Goal: Navigation & Orientation: Find specific page/section

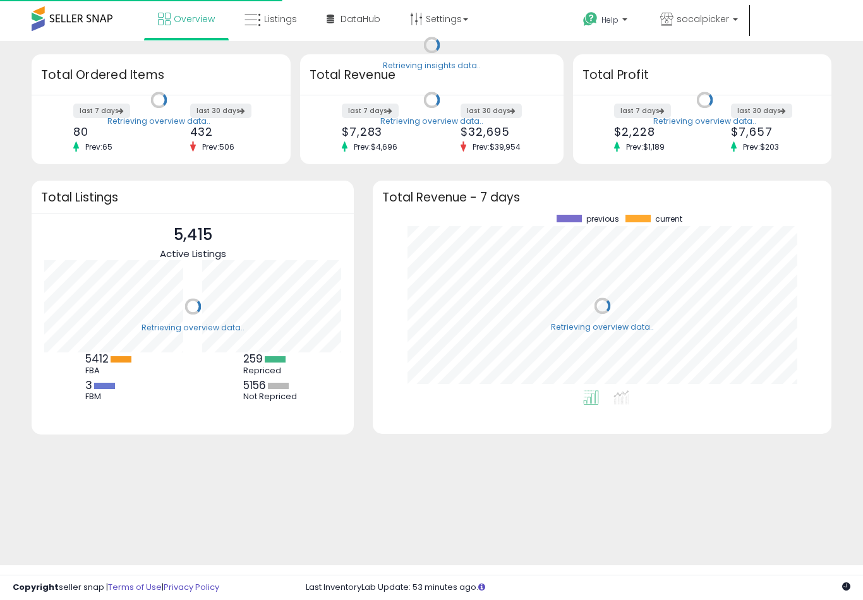
scroll to position [176, 433]
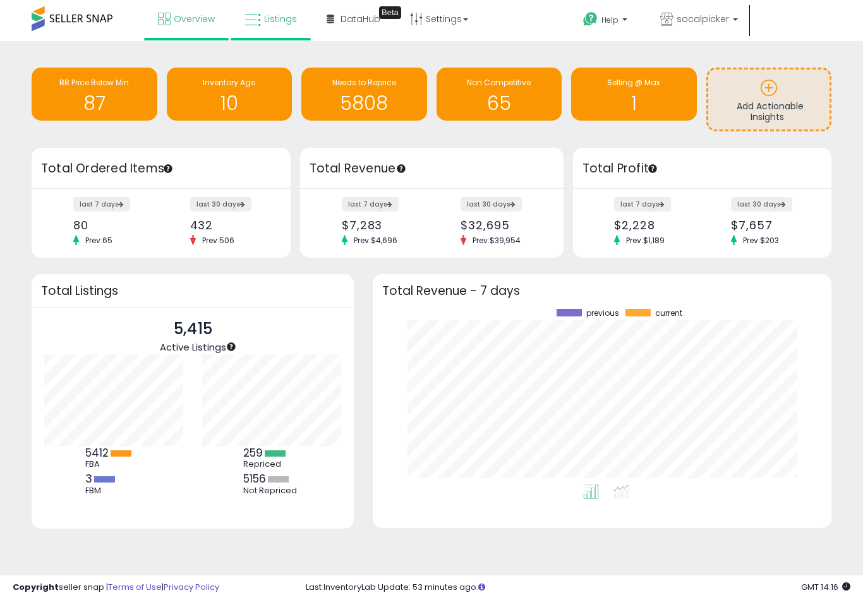
click at [253, 25] on icon at bounding box center [252, 20] width 16 height 16
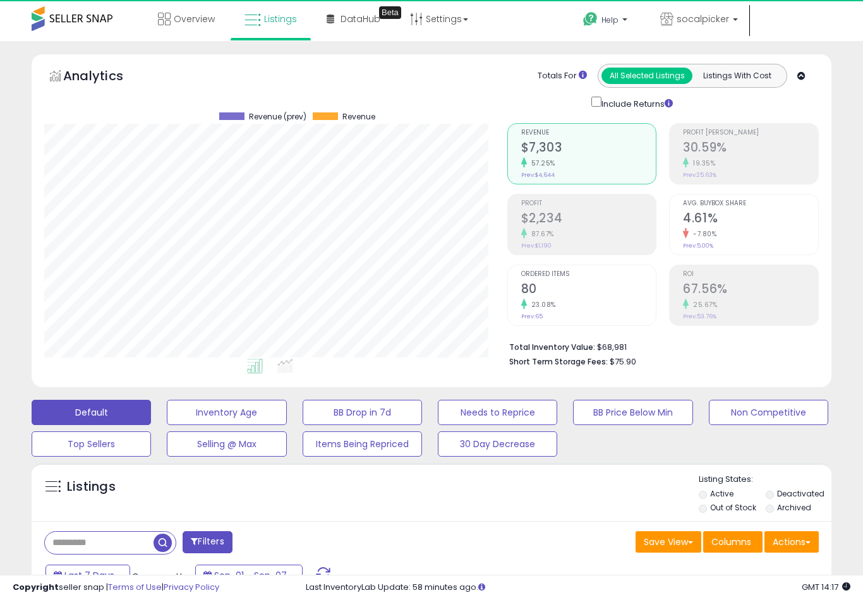
scroll to position [259, 462]
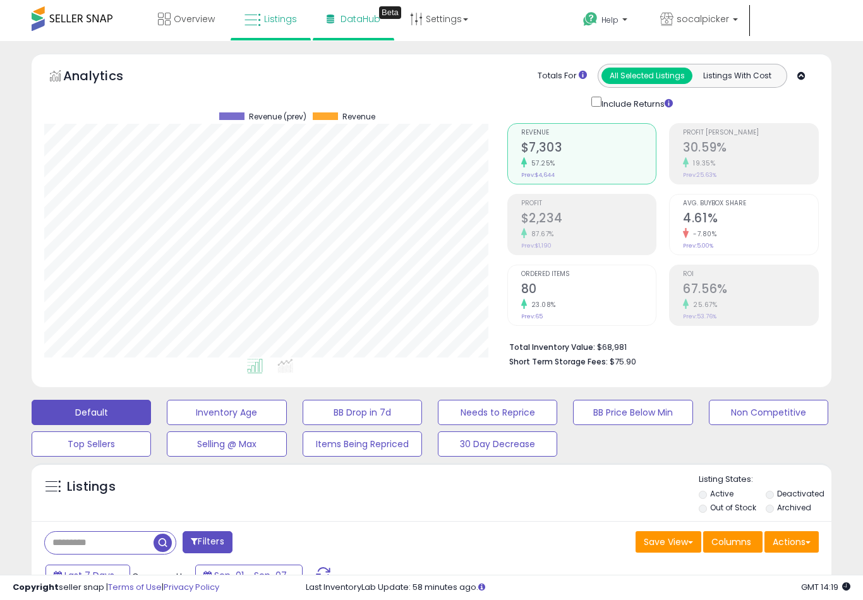
click at [349, 15] on span "DataHub" at bounding box center [360, 19] width 40 height 13
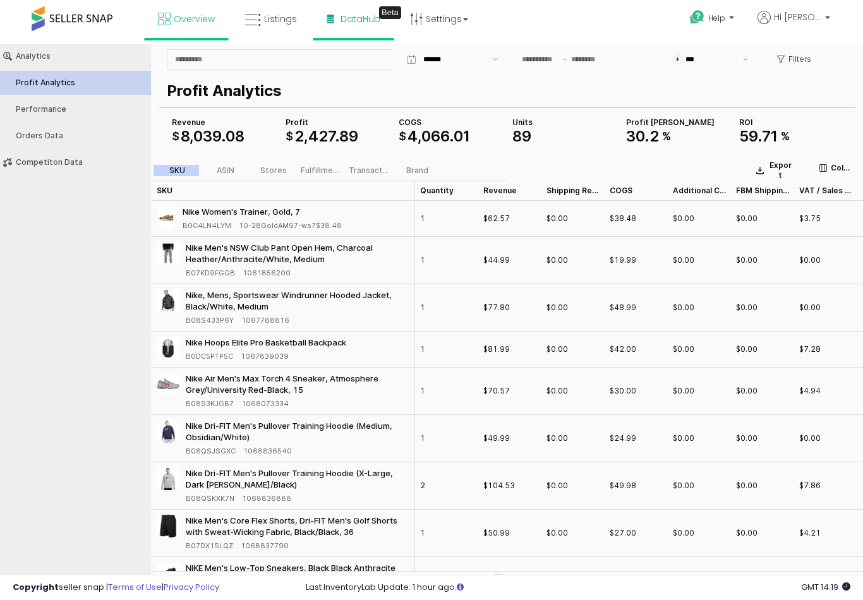
click at [202, 28] on link "Overview" at bounding box center [186, 19] width 76 height 38
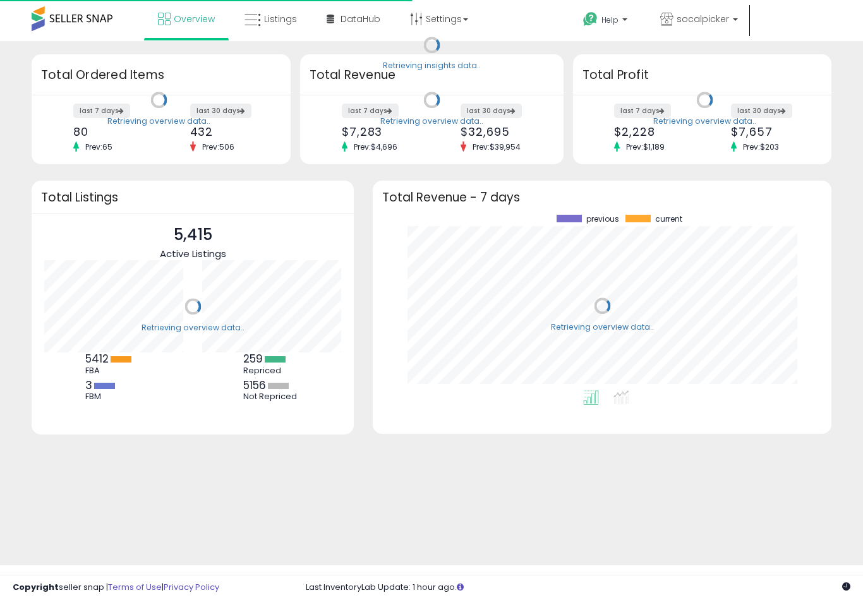
scroll to position [176, 433]
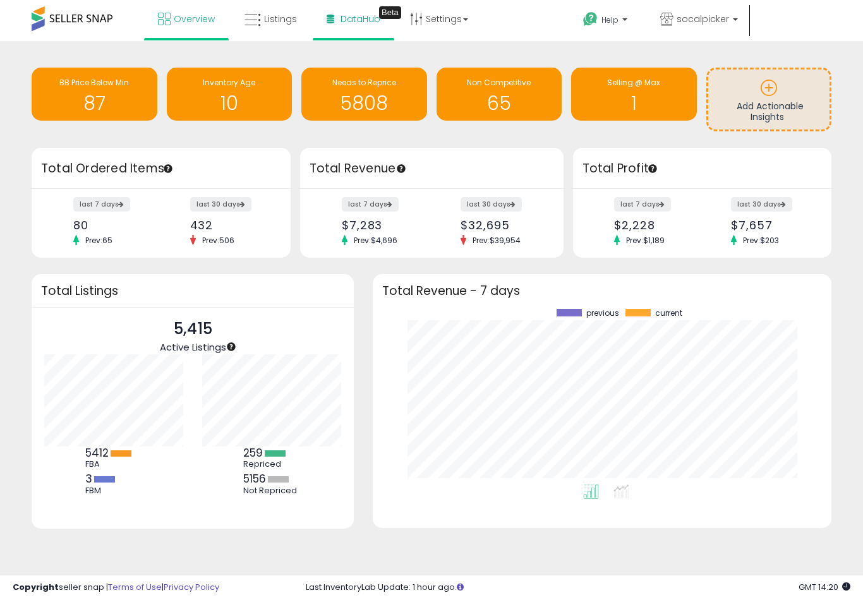
click at [358, 25] on link "DataHub Beta" at bounding box center [353, 19] width 73 height 38
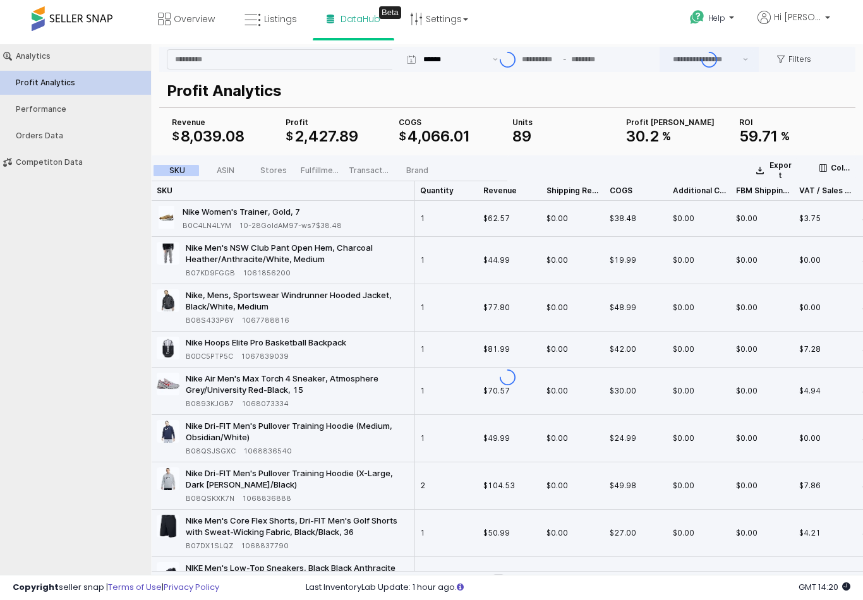
type input "***"
click at [441, 31] on link "Settings" at bounding box center [438, 19] width 77 height 38
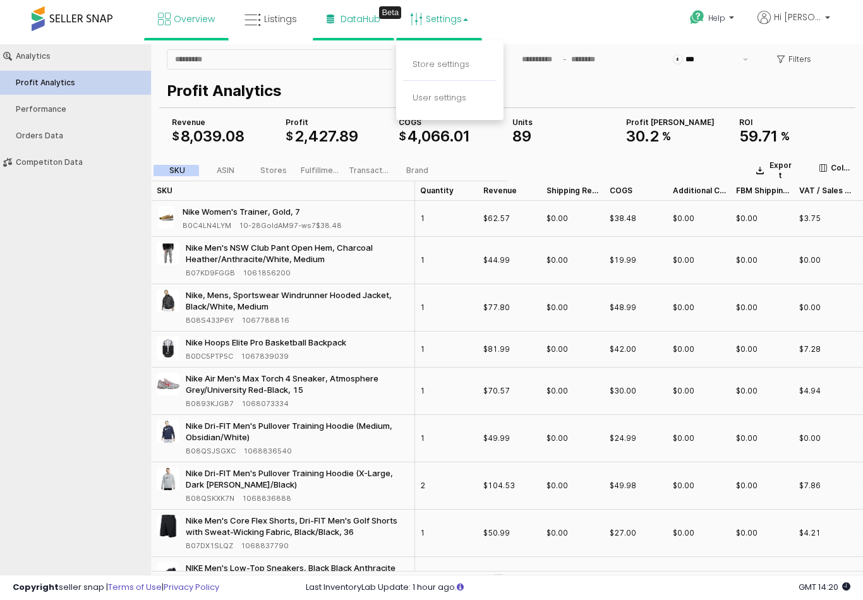
click at [168, 21] on div at bounding box center [431, 300] width 863 height 600
click at [168, 21] on icon at bounding box center [164, 19] width 13 height 13
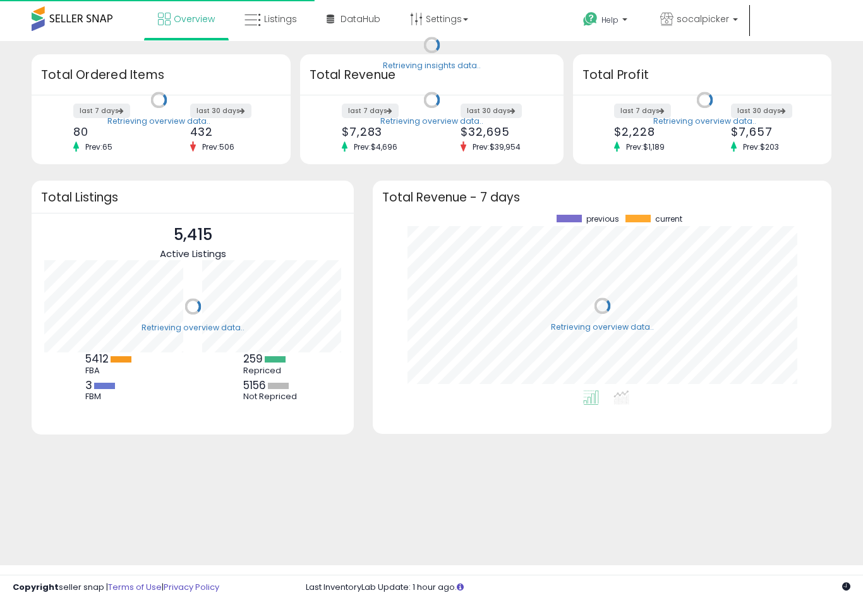
scroll to position [176, 433]
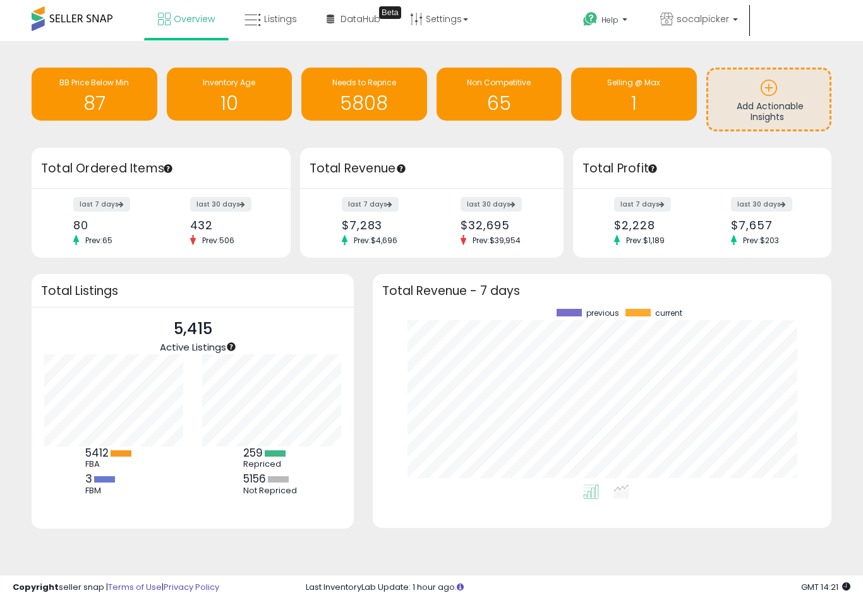
click at [368, 38] on ul "Overview Listings DataHub Beta" at bounding box center [313, 20] width 338 height 40
click at [365, 21] on span "DataHub" at bounding box center [360, 19] width 40 height 13
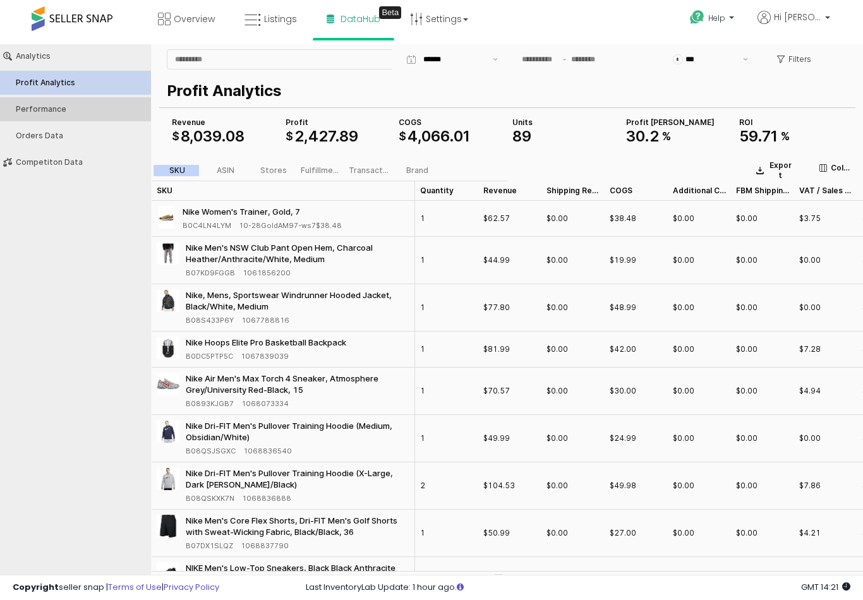
click at [61, 105] on div "Performance" at bounding box center [82, 109] width 132 height 9
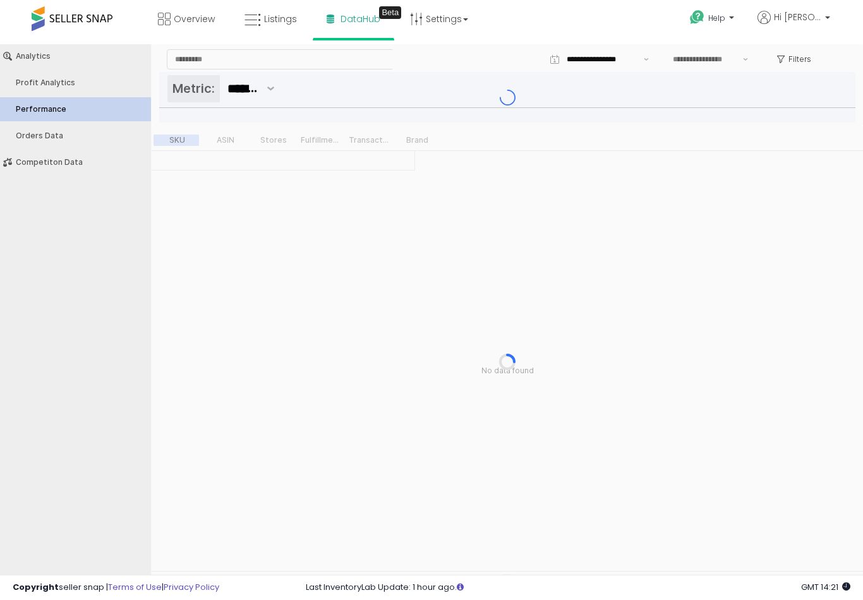
type input "***"
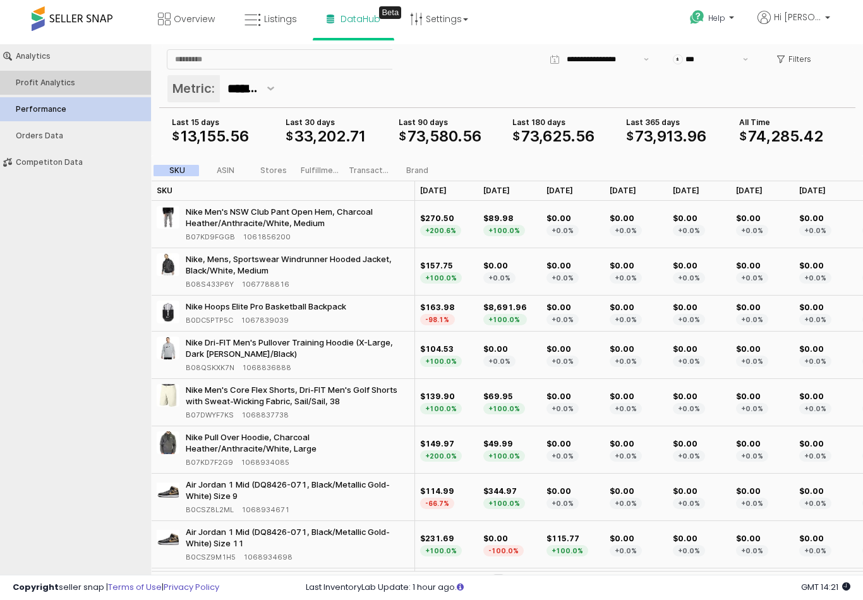
click at [64, 80] on div "Profit Analytics" at bounding box center [82, 82] width 132 height 9
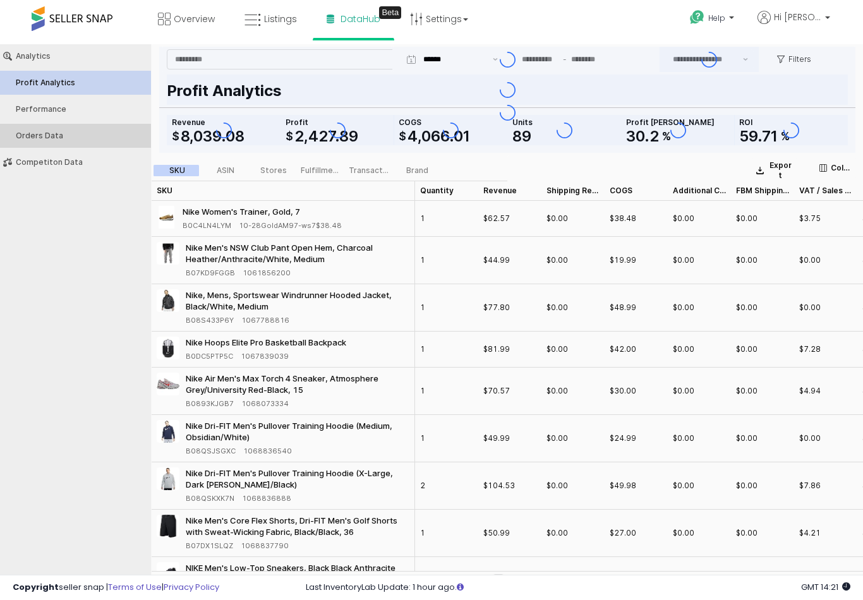
click at [56, 140] on div "Orders Data" at bounding box center [82, 135] width 132 height 9
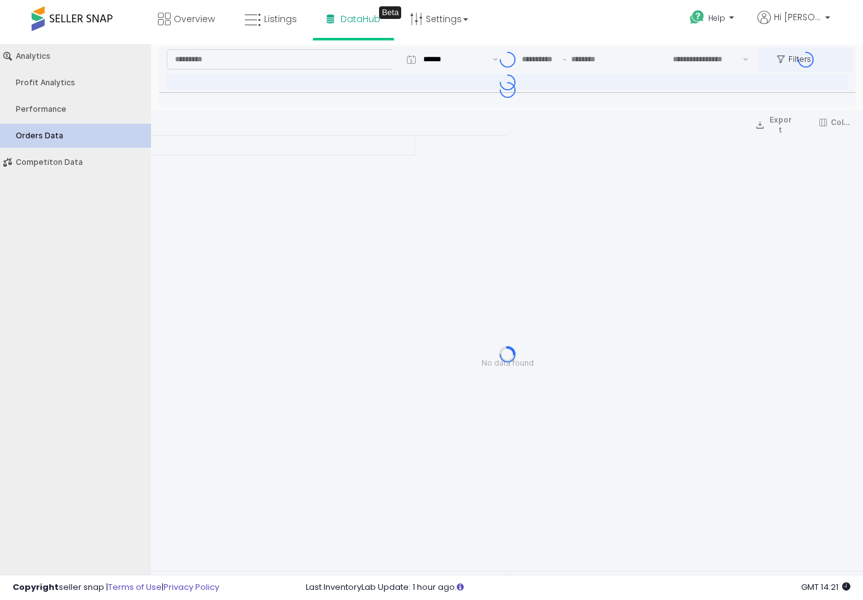
type input "***"
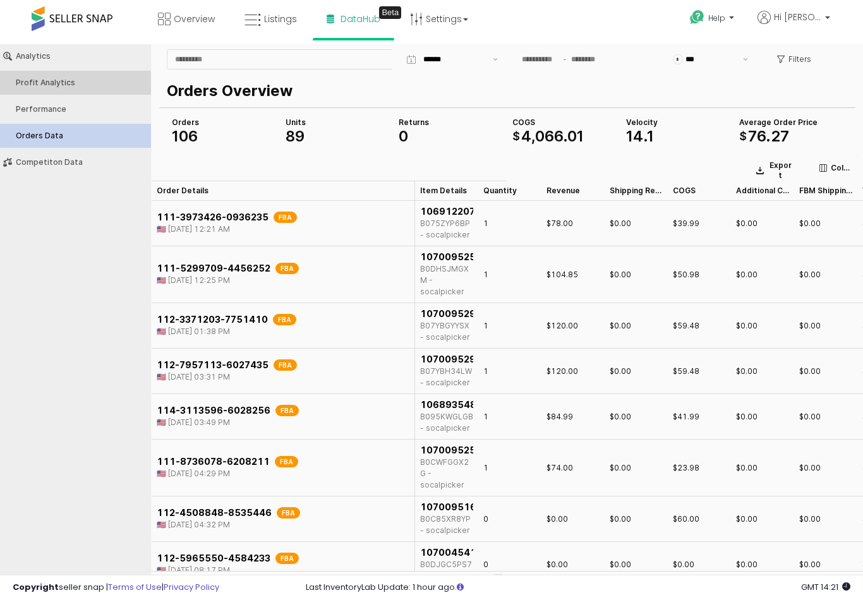
click at [52, 84] on div "Profit Analytics" at bounding box center [82, 82] width 132 height 9
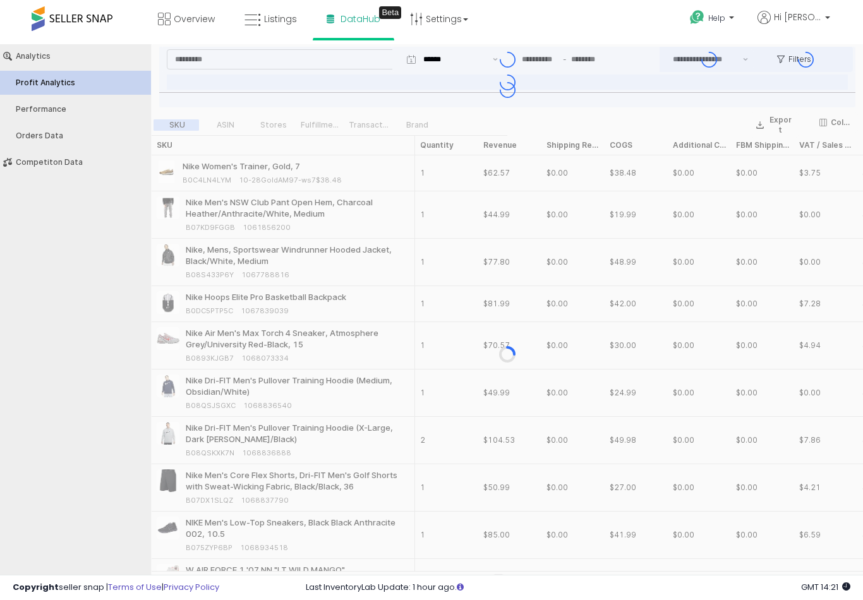
type input "***"
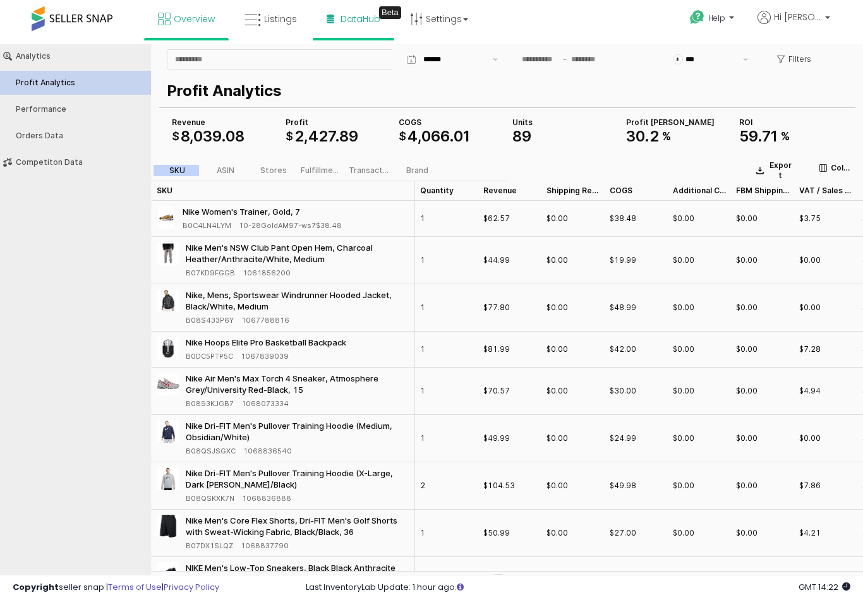
click at [177, 11] on link "Overview" at bounding box center [186, 19] width 76 height 38
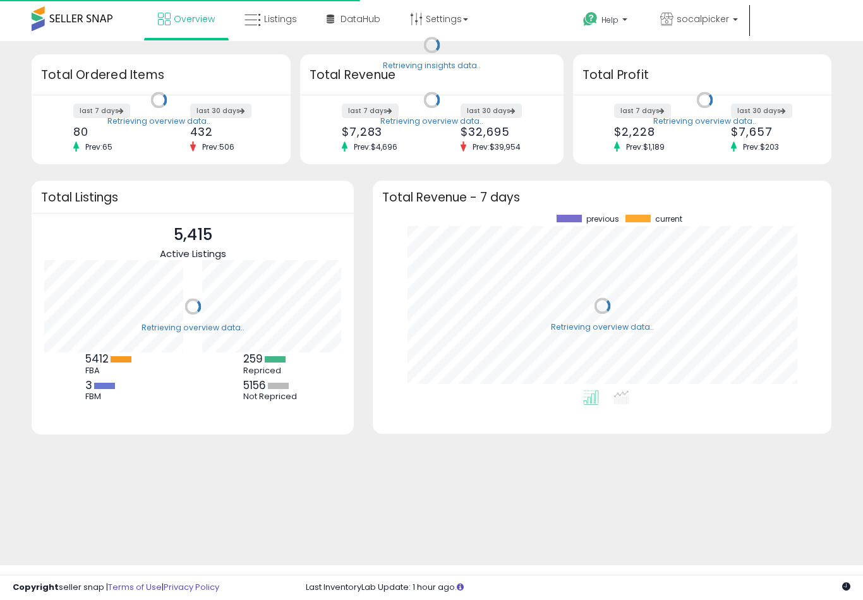
scroll to position [176, 433]
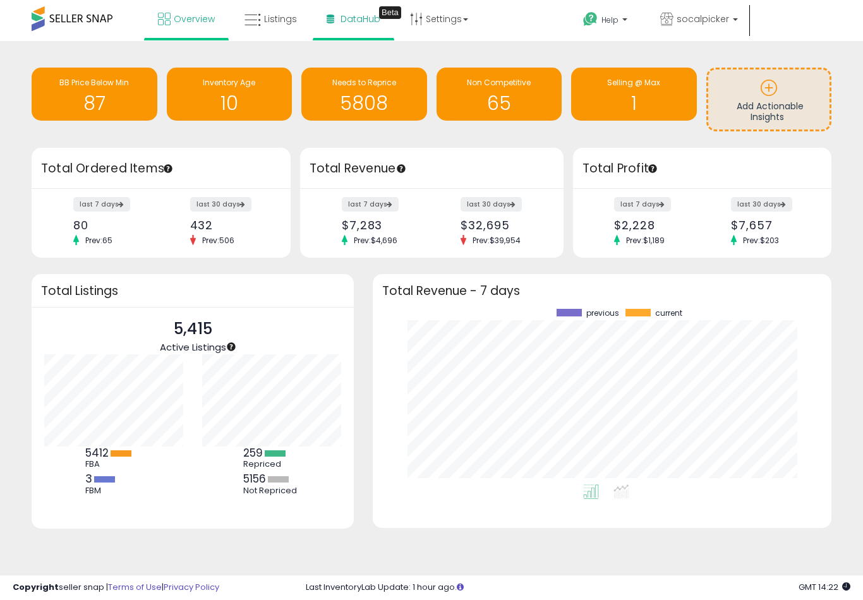
click at [352, 31] on link "DataHub Beta" at bounding box center [353, 19] width 73 height 38
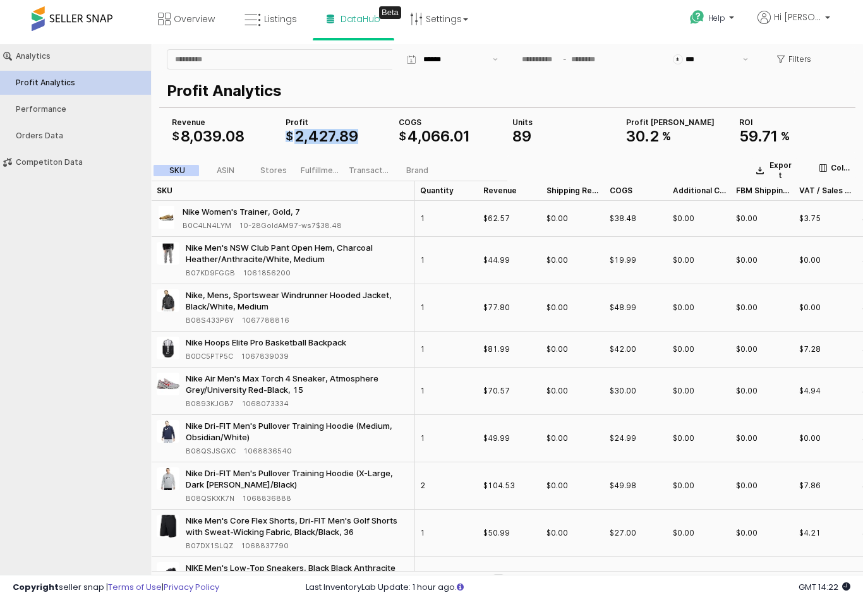
drag, startPoint x: 287, startPoint y: 137, endPoint x: 356, endPoint y: 135, distance: 68.9
click at [356, 135] on span "$ 2 , 427 . 89" at bounding box center [322, 136] width 73 height 15
click at [364, 91] on p "Profit Analytics" at bounding box center [505, 91] width 676 height 23
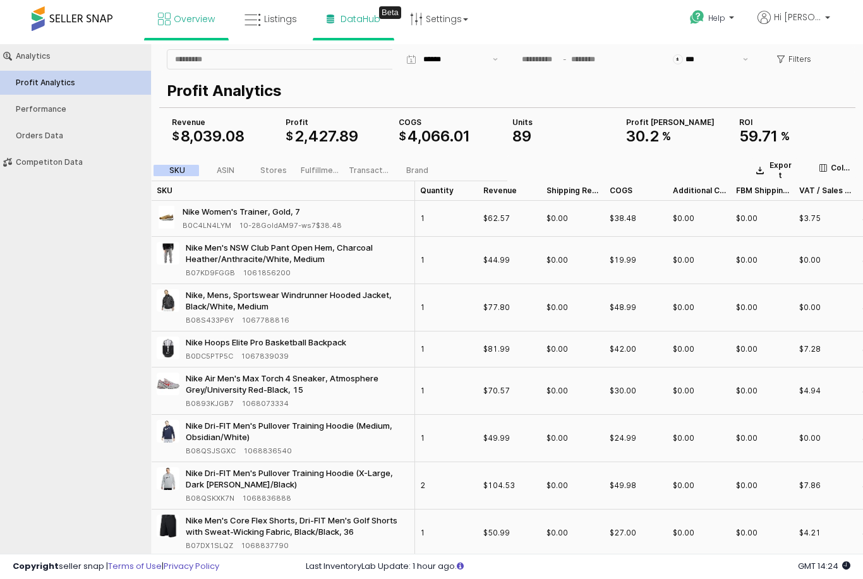
click at [190, 34] on link "Overview" at bounding box center [186, 19] width 76 height 38
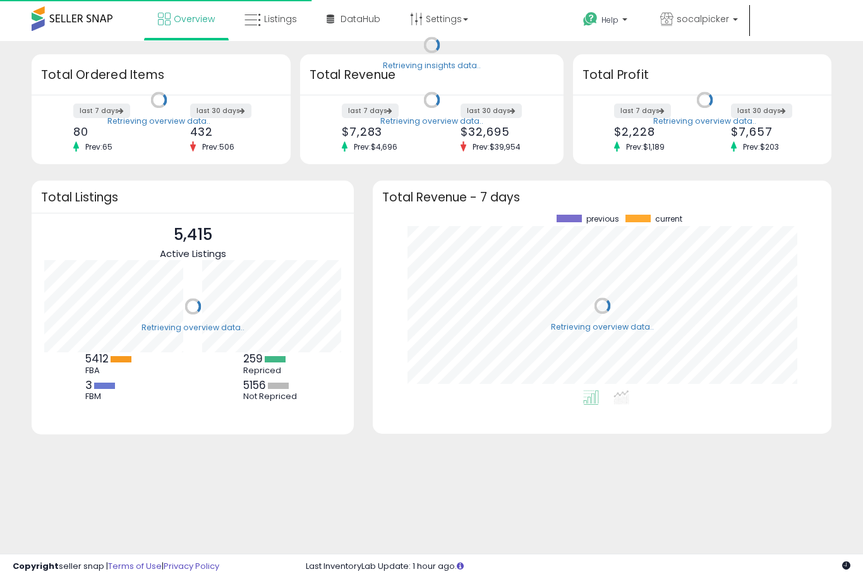
scroll to position [176, 433]
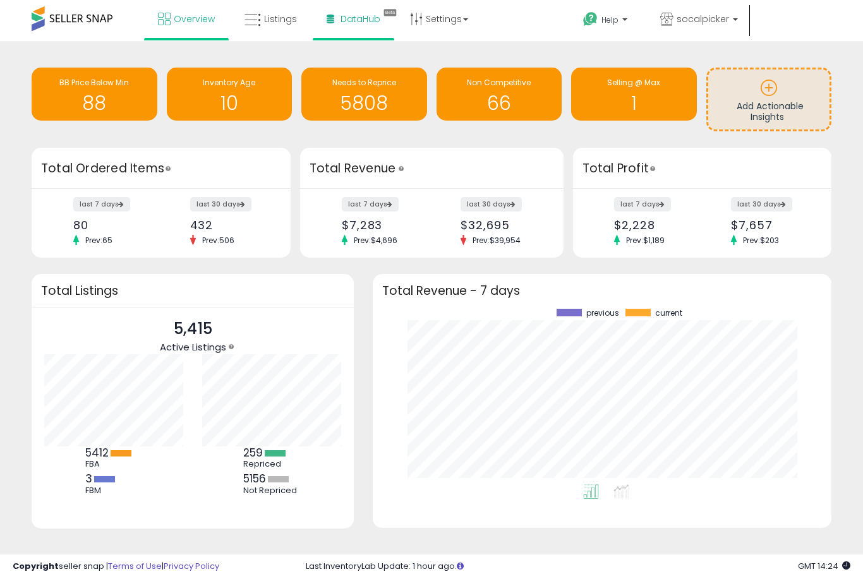
click at [367, 27] on link "DataHub Beta" at bounding box center [353, 19] width 73 height 38
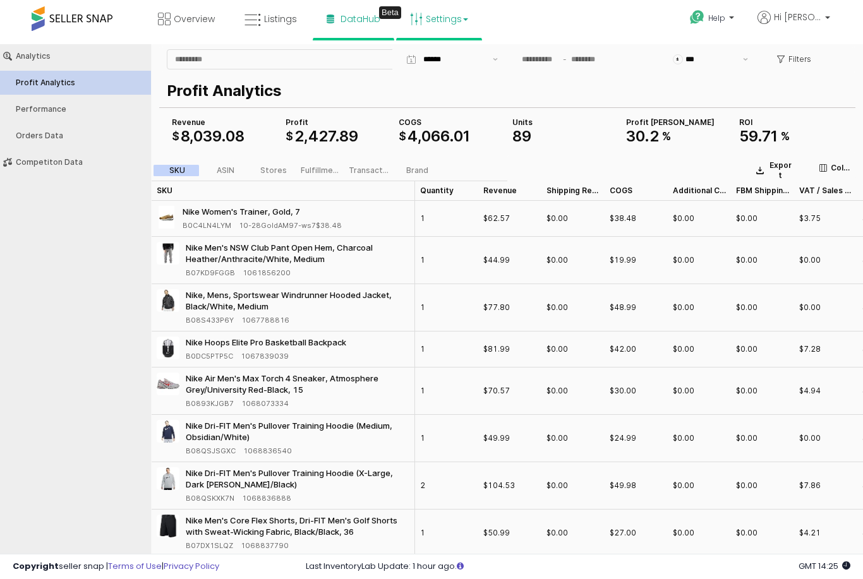
click at [448, 29] on link "Settings" at bounding box center [438, 19] width 77 height 38
click at [165, 23] on div at bounding box center [431, 289] width 863 height 579
click at [188, 17] on span "Overview" at bounding box center [194, 19] width 41 height 13
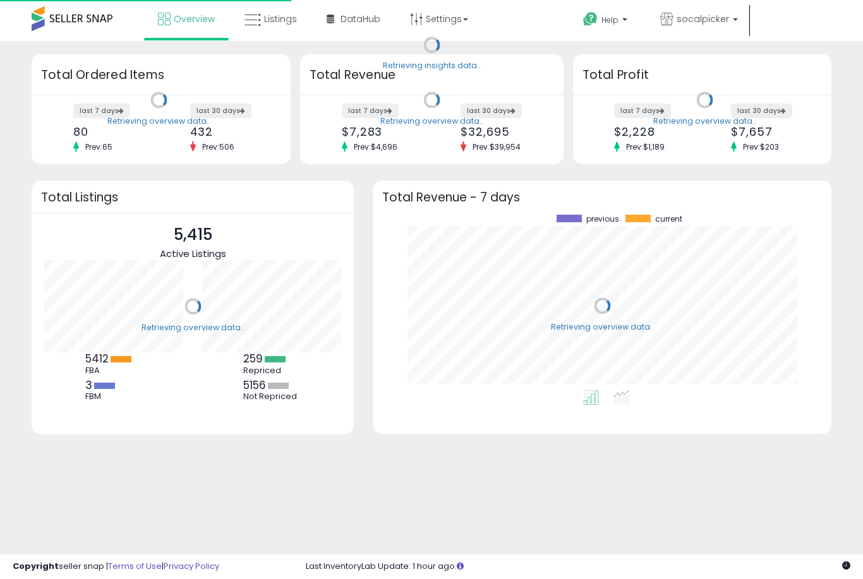
scroll to position [176, 433]
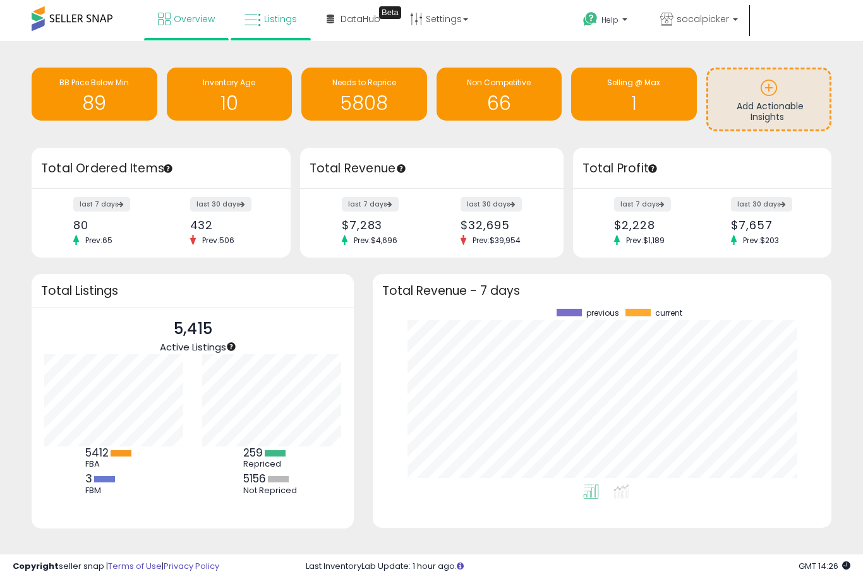
click at [277, 27] on link "Listings" at bounding box center [270, 19] width 71 height 38
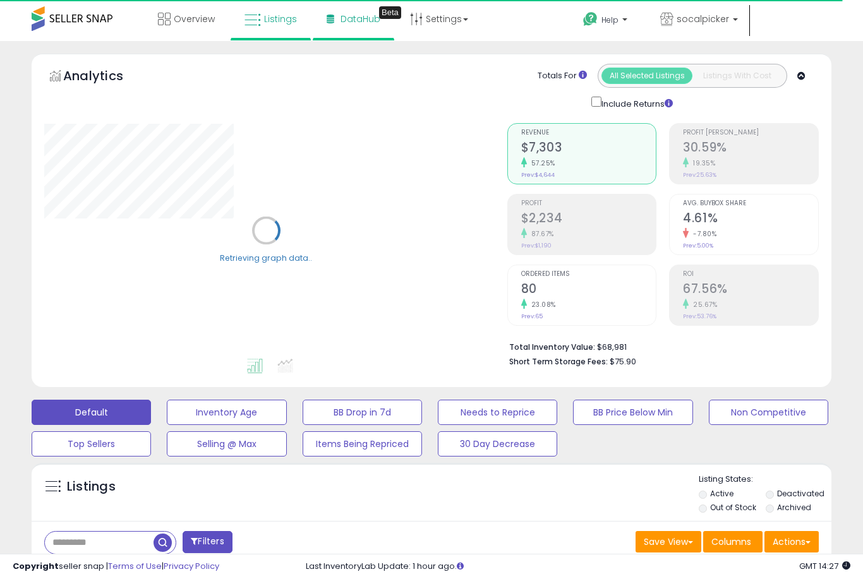
click at [345, 21] on span "DataHub" at bounding box center [360, 19] width 40 height 13
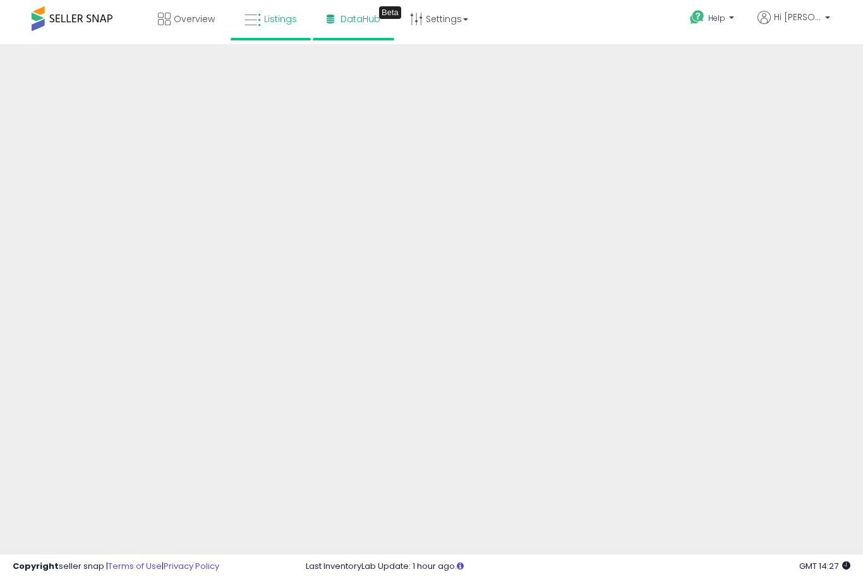
click at [287, 30] on link "Listings" at bounding box center [270, 19] width 71 height 38
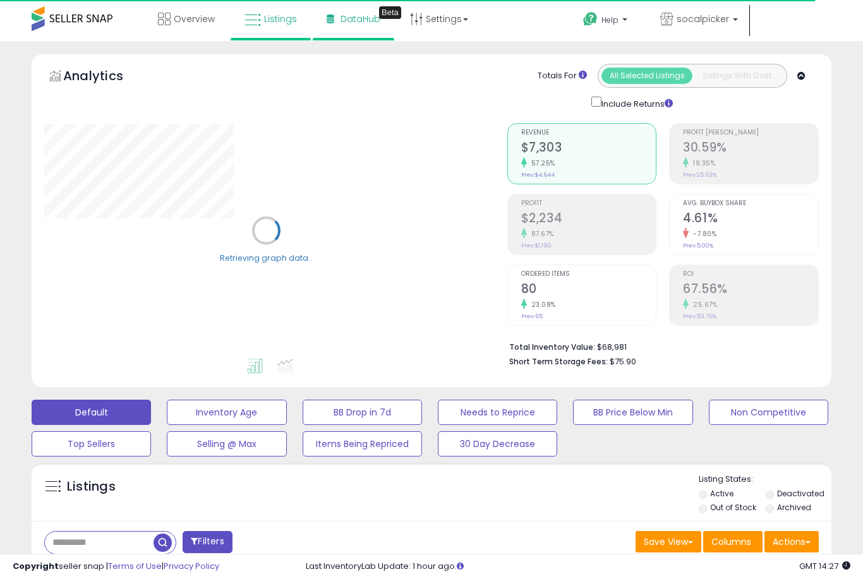
click at [377, 30] on link "DataHub Beta" at bounding box center [353, 19] width 73 height 38
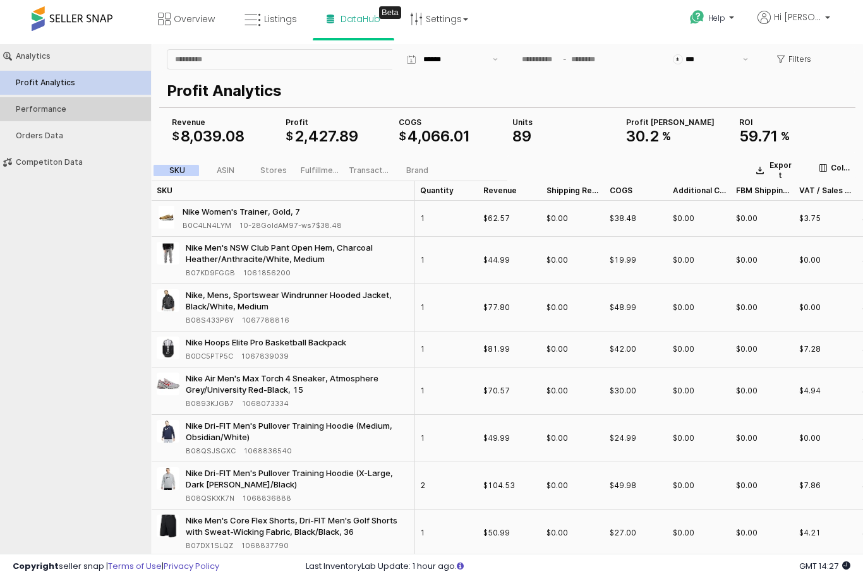
click at [86, 107] on div "Performance" at bounding box center [82, 109] width 132 height 9
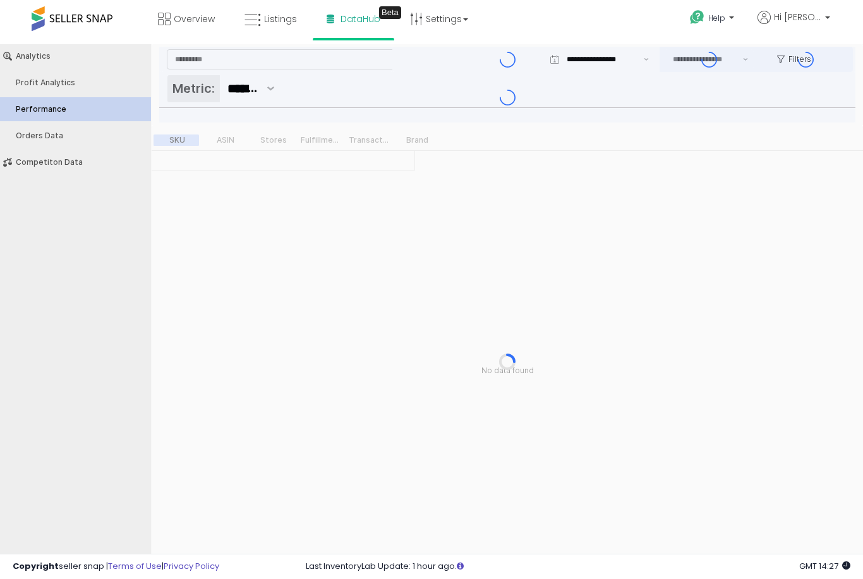
type input "***"
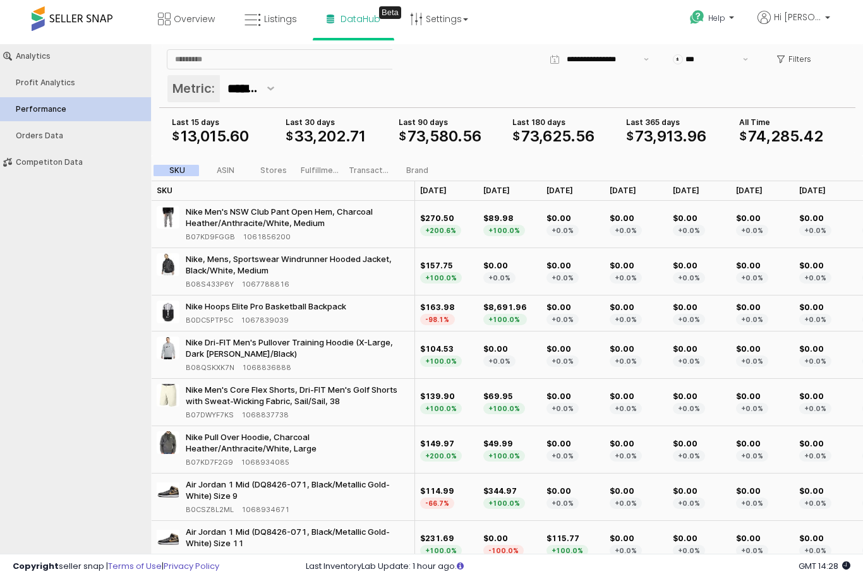
click at [304, 132] on span "33" at bounding box center [303, 136] width 18 height 18
click at [368, 98] on div "Metric: *******" at bounding box center [507, 90] width 681 height 30
click at [165, 20] on icon at bounding box center [164, 19] width 13 height 13
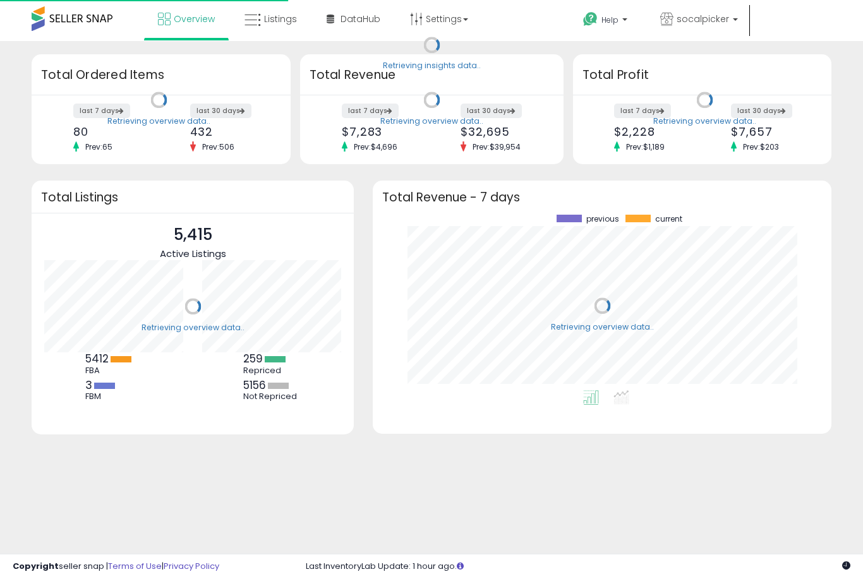
scroll to position [176, 433]
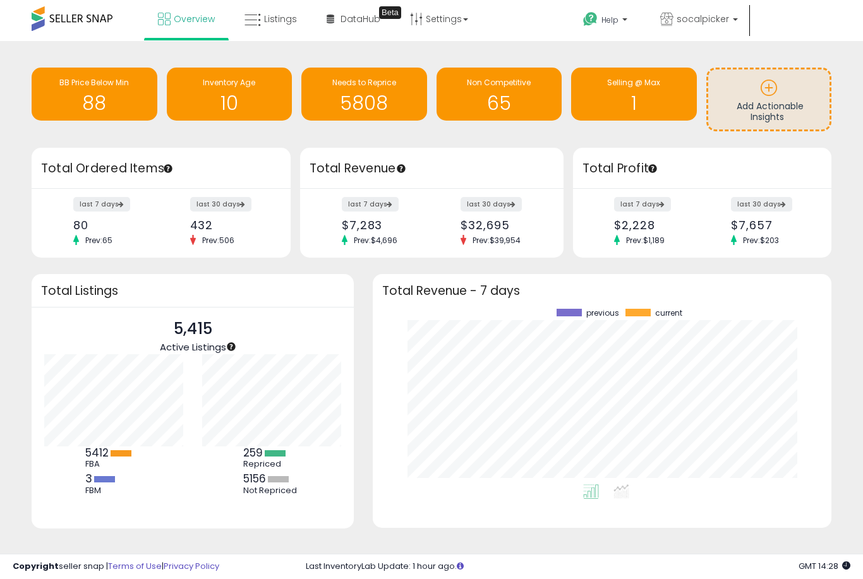
click at [366, 222] on div "$7,283" at bounding box center [382, 225] width 80 height 13
click at [265, 22] on span "Listings" at bounding box center [280, 19] width 33 height 13
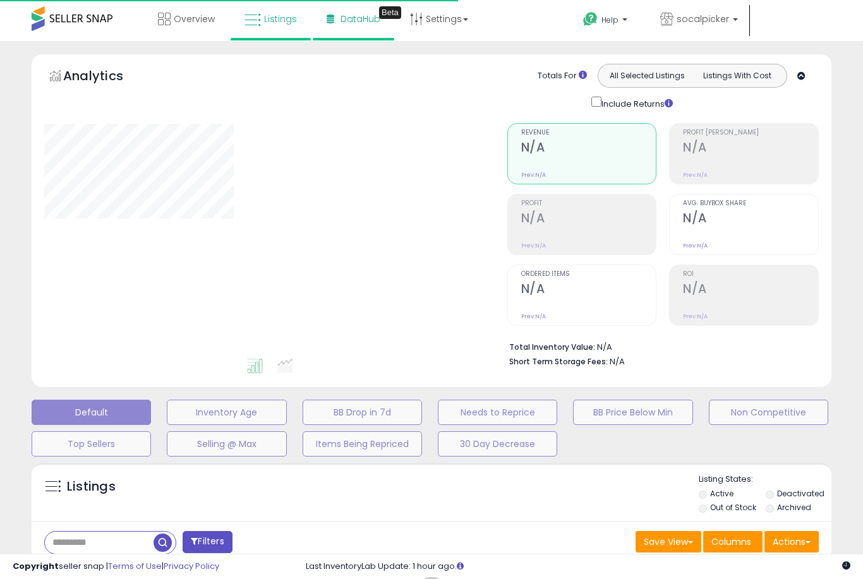
click at [361, 25] on span "DataHub" at bounding box center [360, 19] width 40 height 13
